Goal: Register for event/course: Sign up to attend an event or enroll in a course

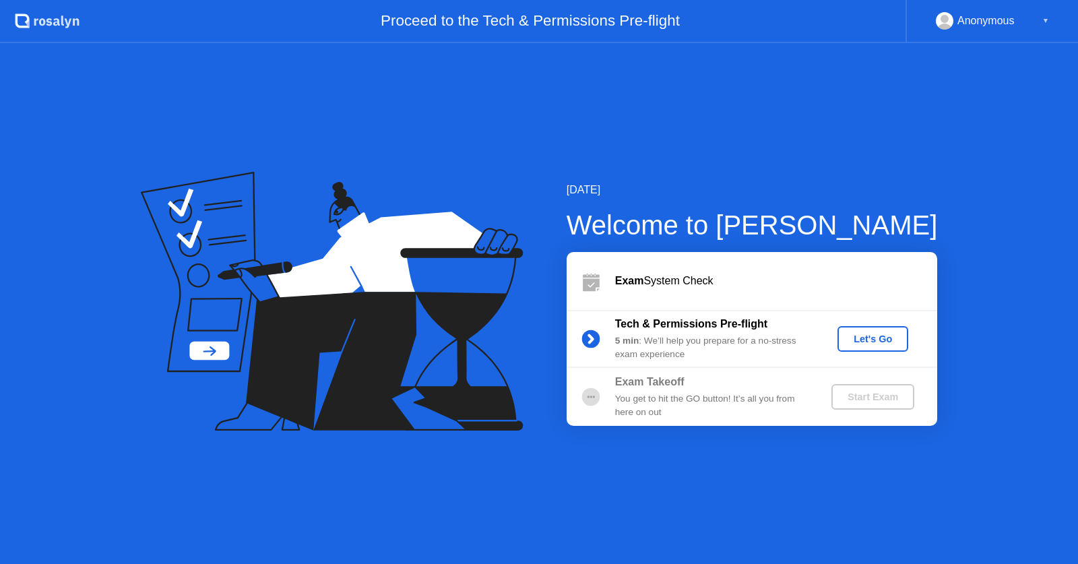
click at [867, 336] on div "Let's Go" at bounding box center [873, 339] width 60 height 11
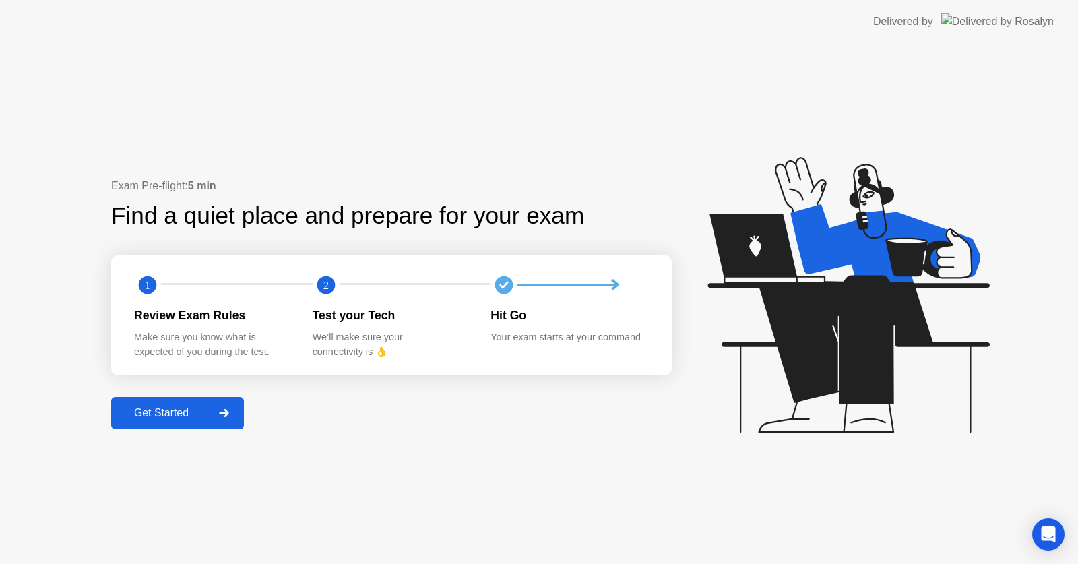
click at [146, 412] on div "Get Started" at bounding box center [161, 413] width 92 height 12
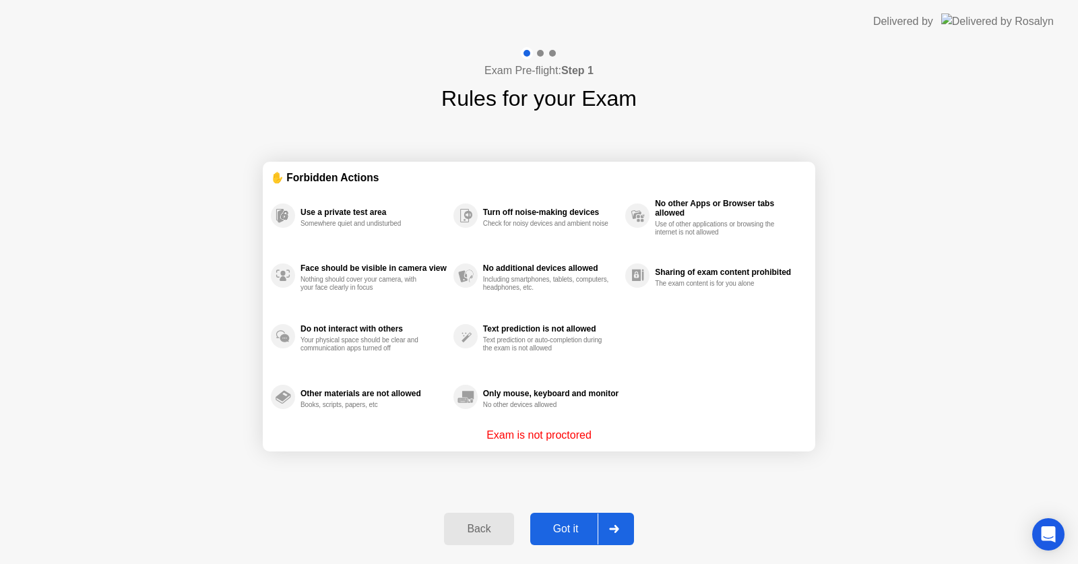
click at [557, 528] on div "Got it" at bounding box center [565, 529] width 63 height 12
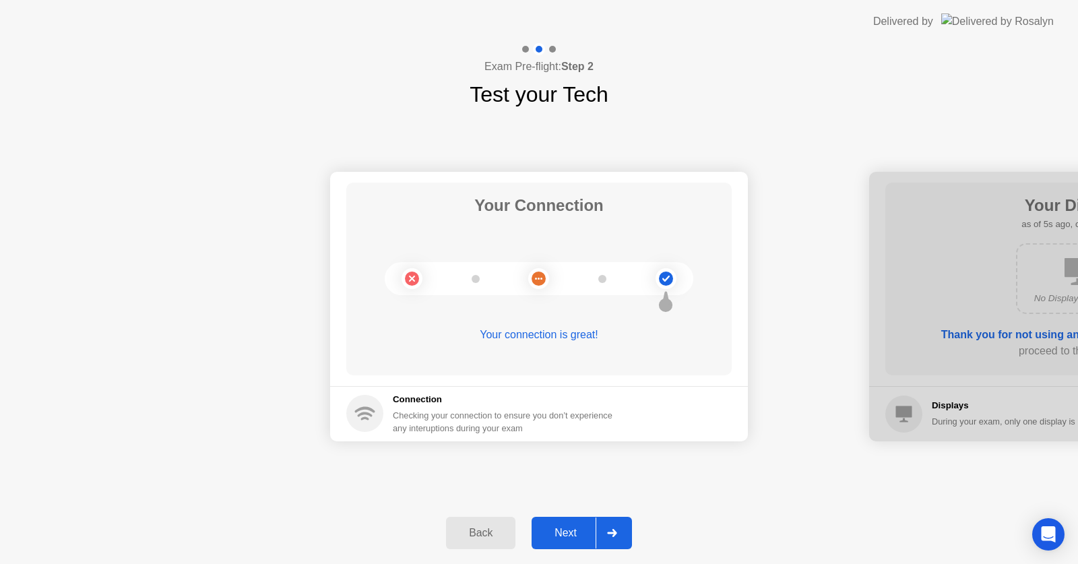
click at [575, 539] on div "Next" at bounding box center [566, 533] width 60 height 12
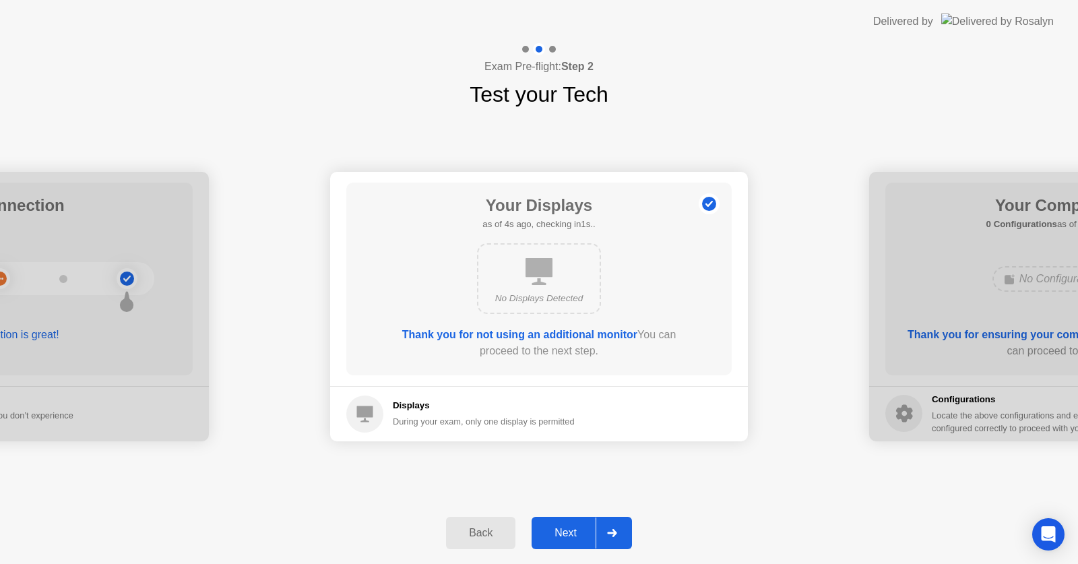
click at [575, 539] on div "Next" at bounding box center [566, 533] width 60 height 12
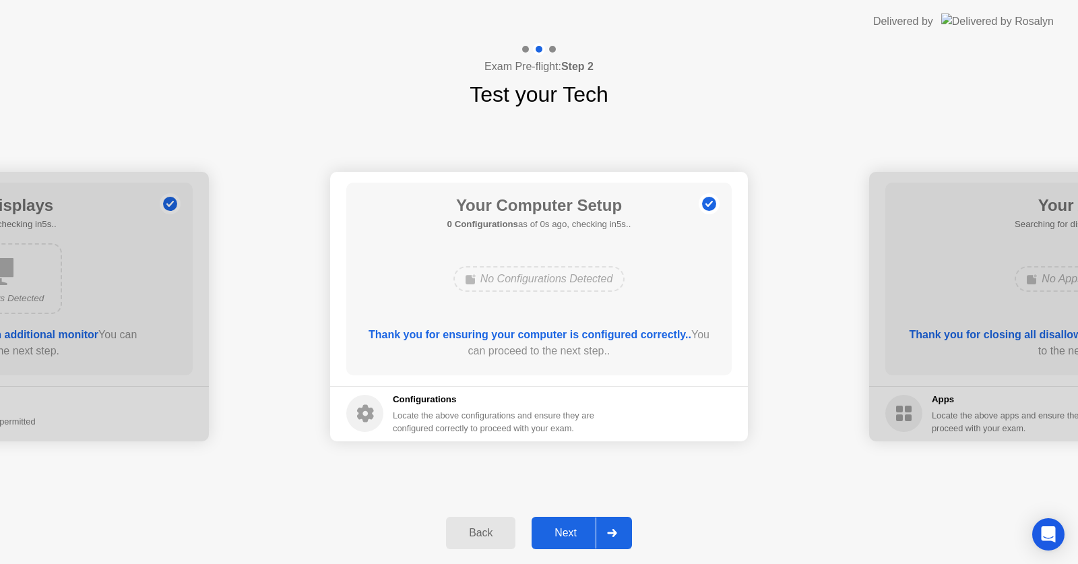
click at [575, 539] on div "Next" at bounding box center [566, 533] width 60 height 12
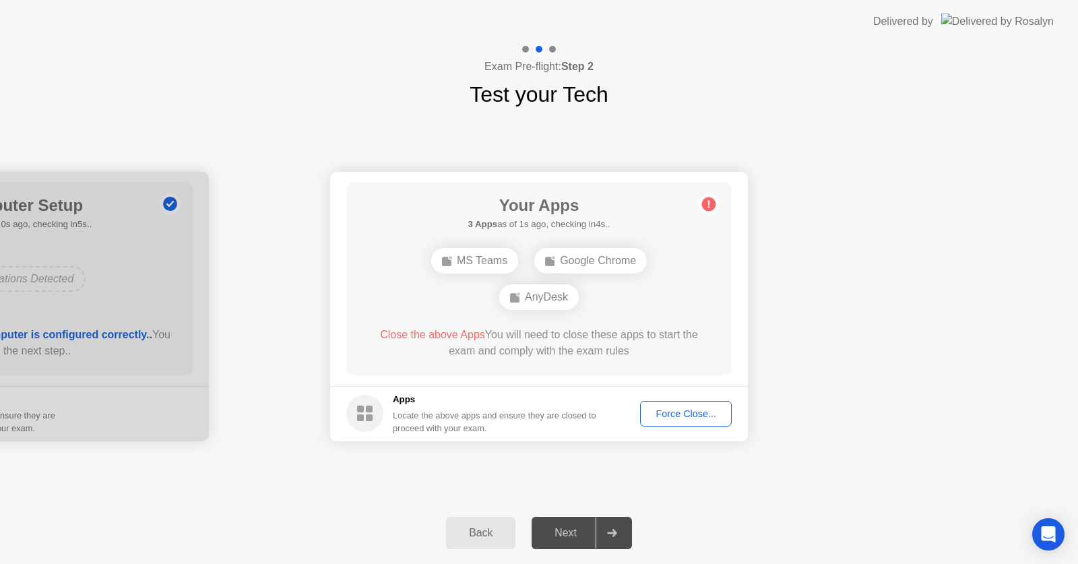
drag, startPoint x: 834, startPoint y: 292, endPoint x: 930, endPoint y: 214, distance: 124.1
click at [678, 414] on div "Force Close..." at bounding box center [686, 413] width 82 height 11
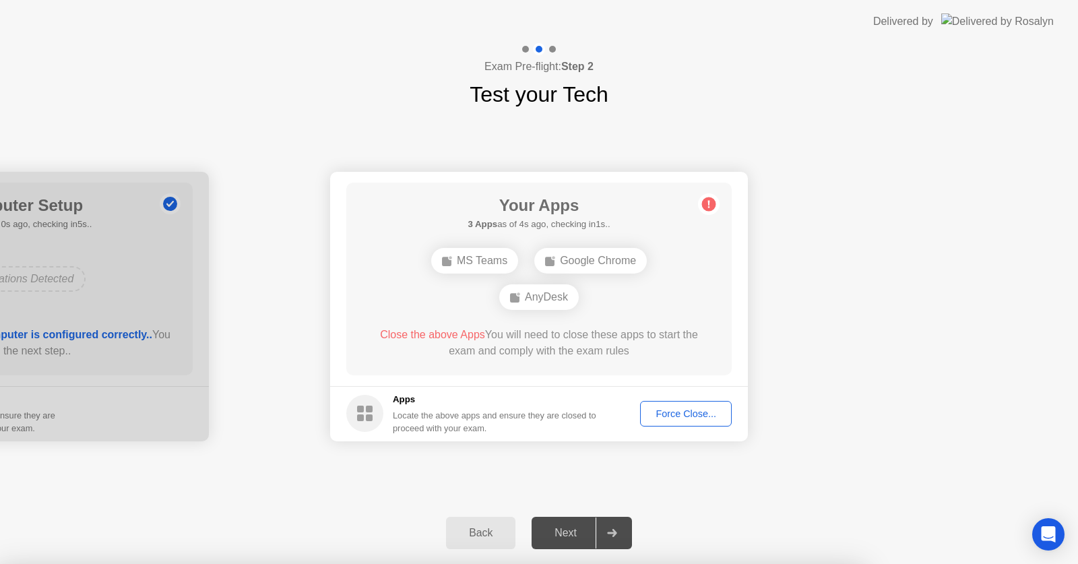
drag, startPoint x: 600, startPoint y: 361, endPoint x: 563, endPoint y: 361, distance: 37.1
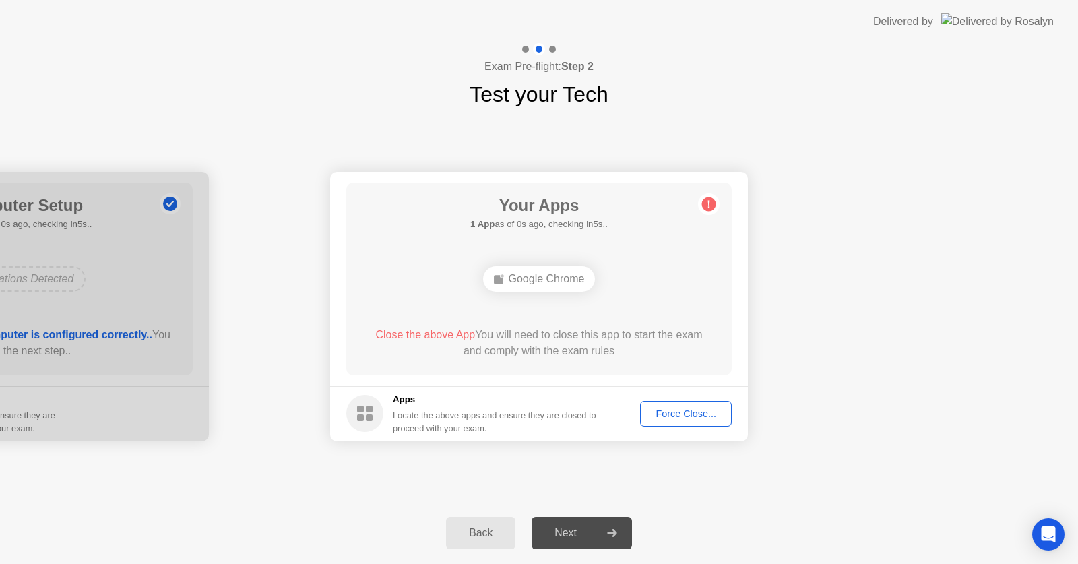
click at [663, 418] on div "Force Close..." at bounding box center [686, 413] width 82 height 11
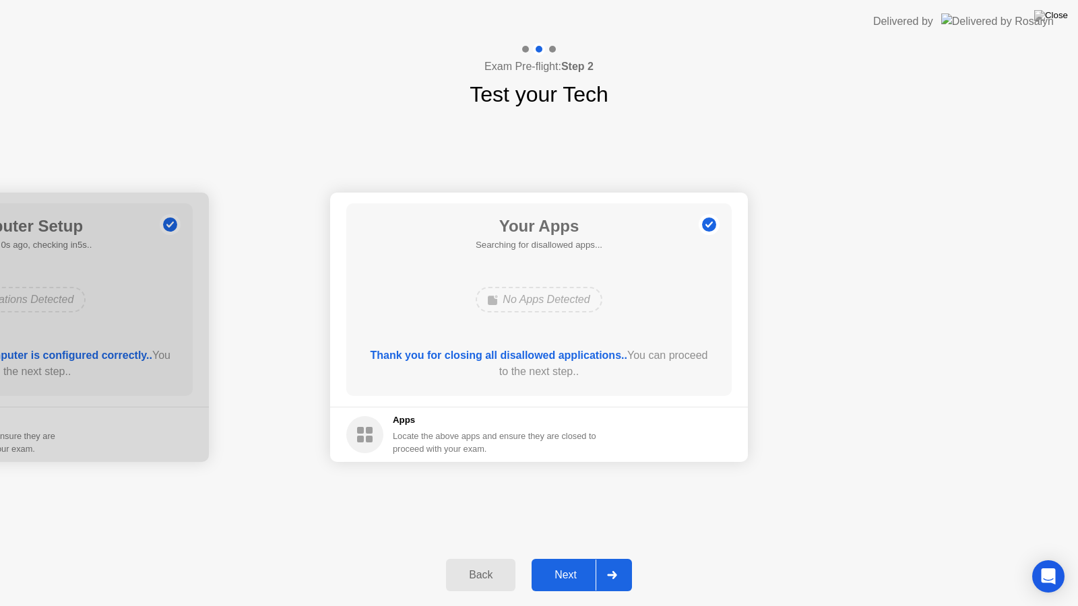
click at [483, 563] on div "Back" at bounding box center [480, 575] width 61 height 12
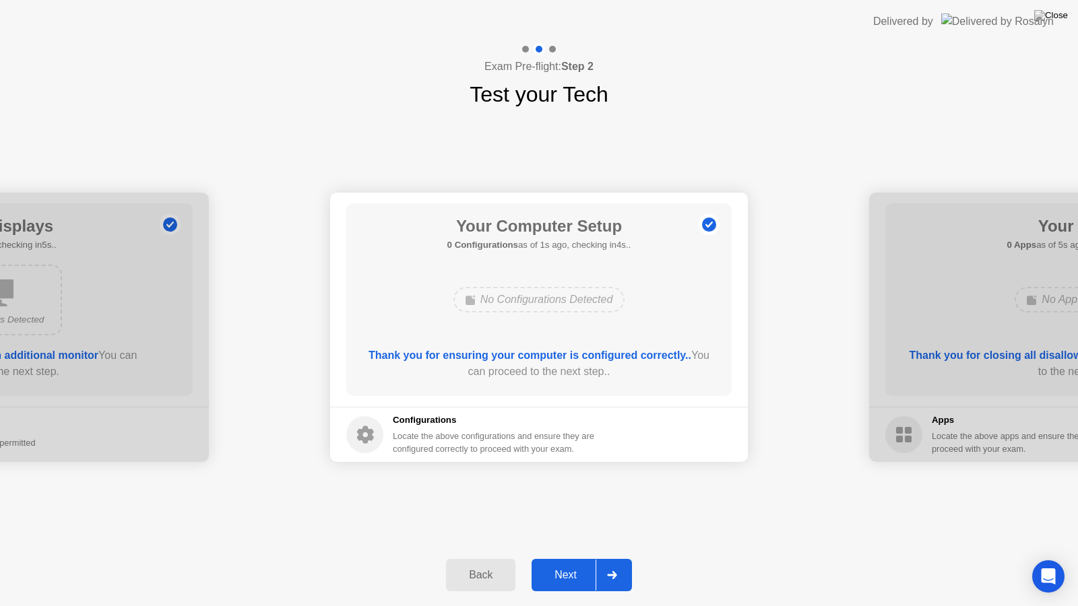
click at [579, 563] on div "Next" at bounding box center [566, 575] width 60 height 12
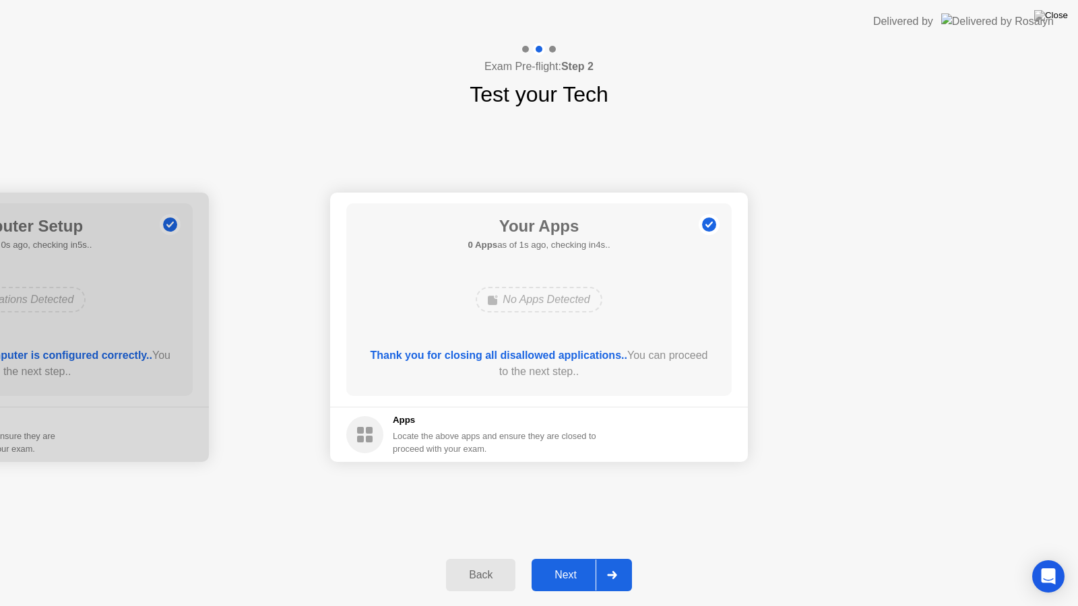
click at [576, 563] on div "Next" at bounding box center [566, 575] width 60 height 12
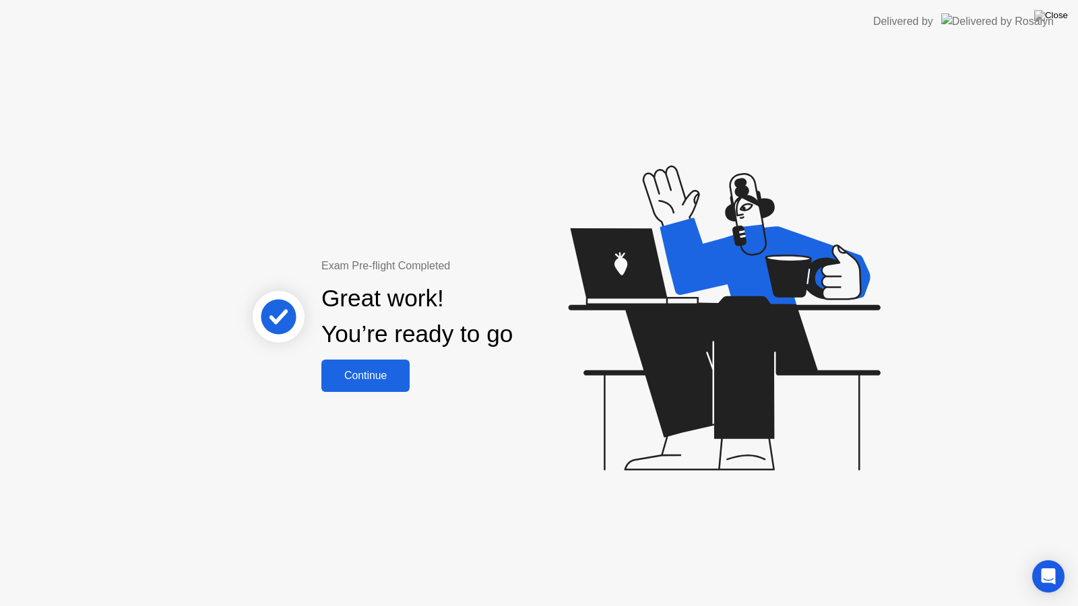
click at [361, 370] on div "Continue" at bounding box center [365, 376] width 80 height 12
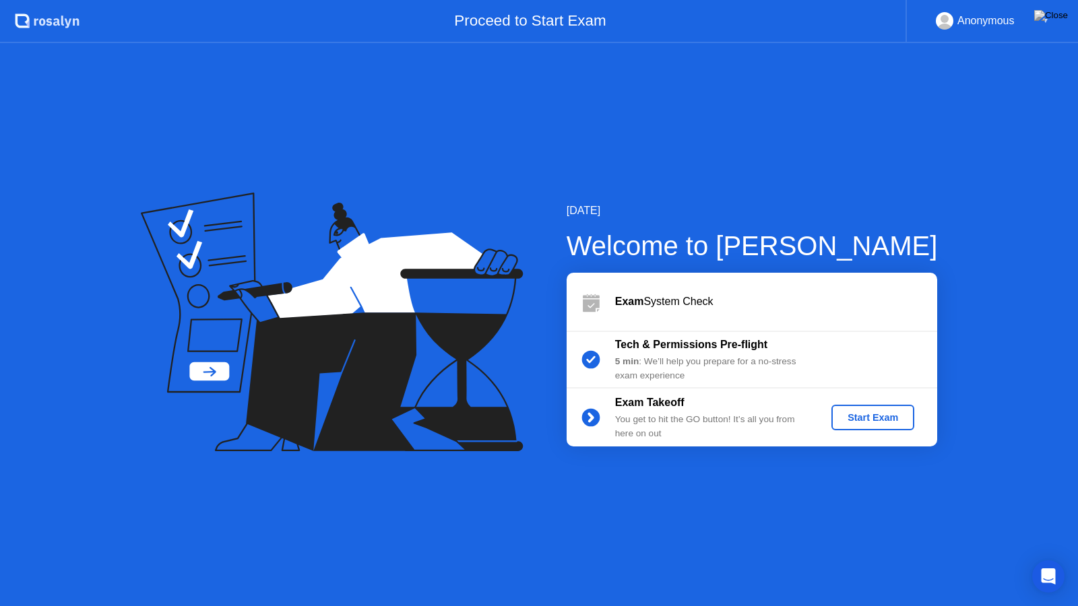
click at [854, 413] on div "Start Exam" at bounding box center [873, 417] width 72 height 11
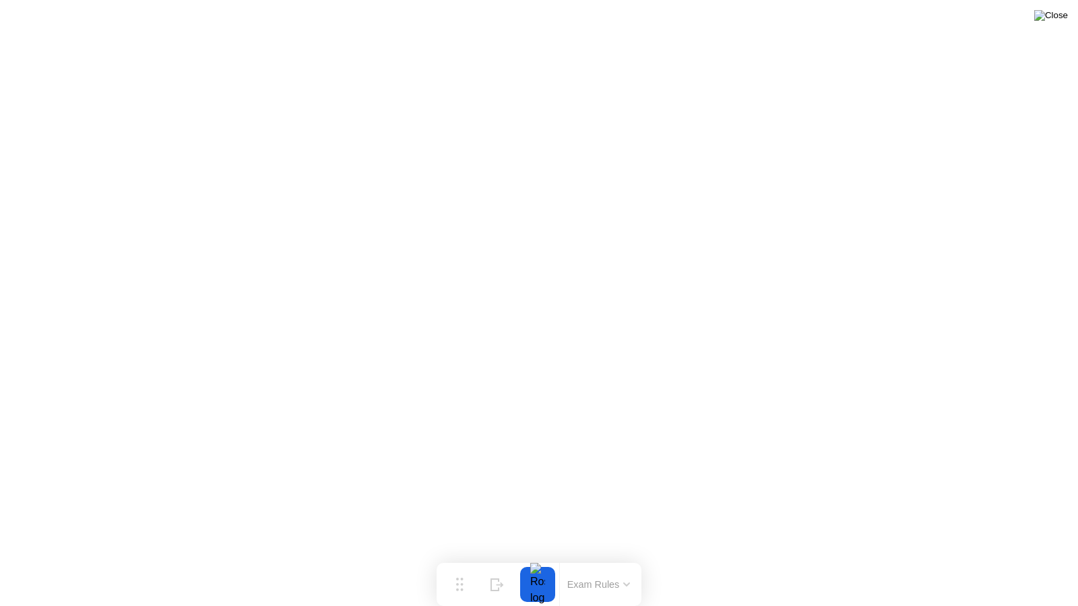
click at [1061, 21] on img at bounding box center [1051, 15] width 34 height 11
